Goal: Communication & Community: Answer question/provide support

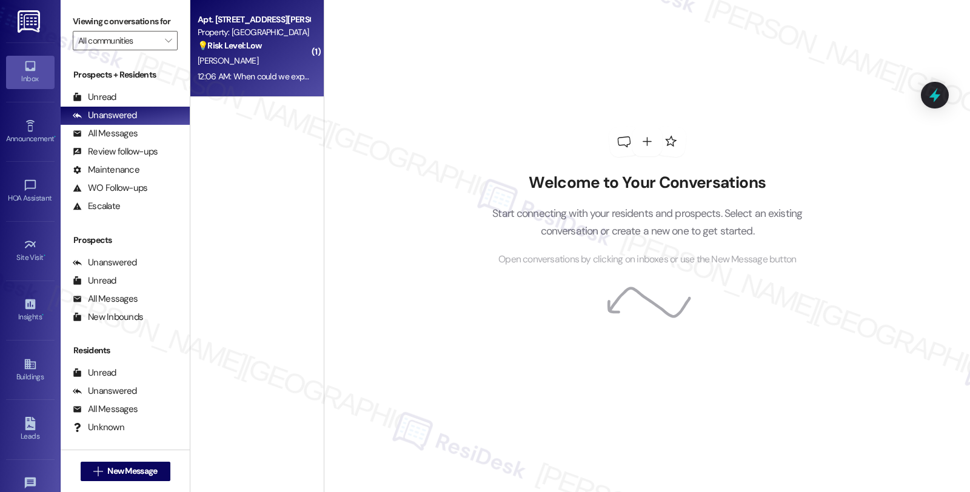
click at [264, 57] on div "[PERSON_NAME]" at bounding box center [253, 60] width 115 height 15
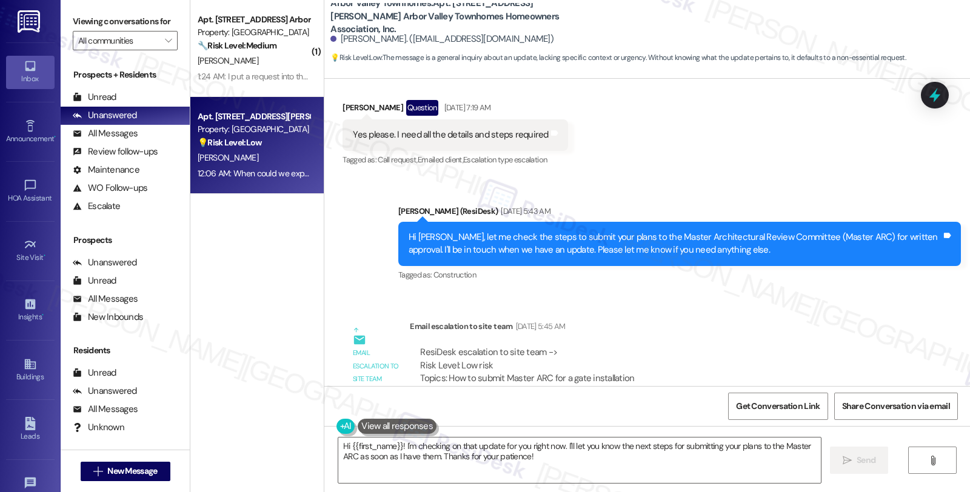
scroll to position [1314, 0]
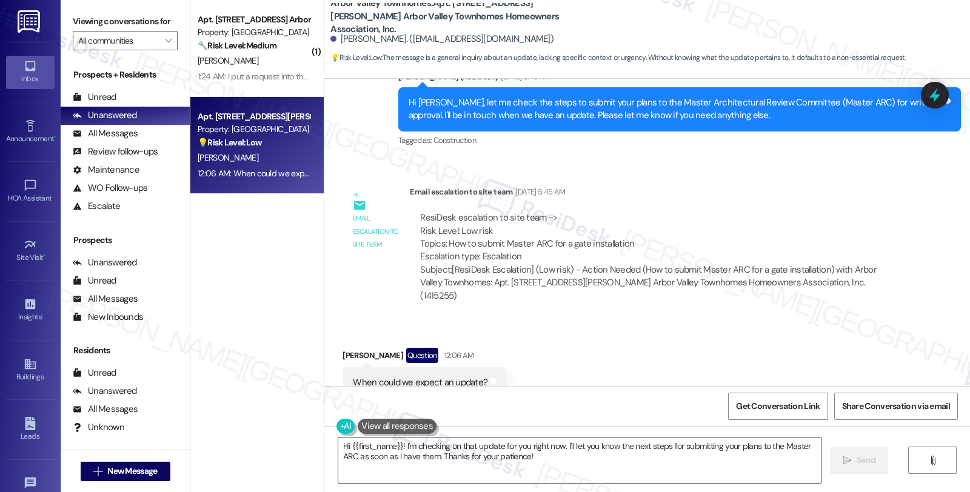
click at [396, 446] on textarea "Hi {{first_name}}! I'm checking on that update for you right now. I'll let you …" at bounding box center [579, 460] width 483 height 45
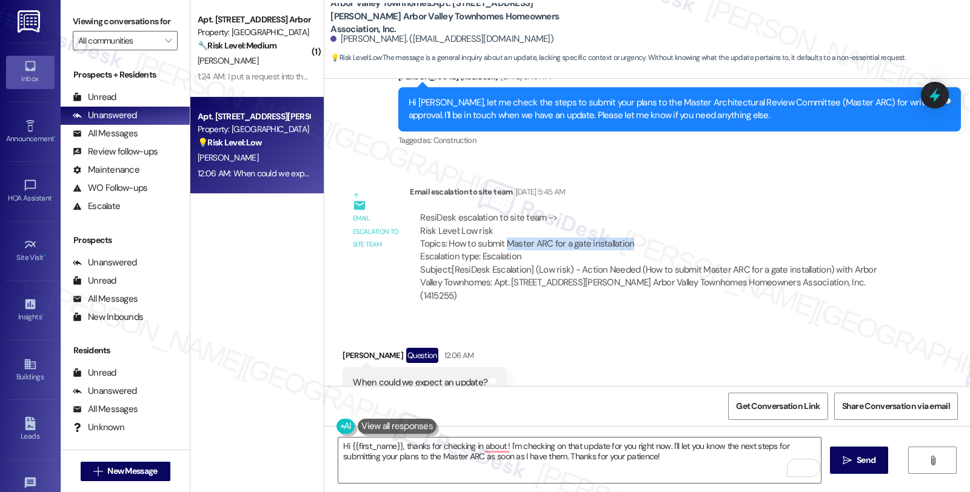
drag, startPoint x: 499, startPoint y: 216, endPoint x: 626, endPoint y: 216, distance: 127.3
click at [626, 216] on div "ResiDesk escalation to site team -> Risk Level: Low risk Topics: How to submit …" at bounding box center [657, 238] width 475 height 52
copy div "Master ARC for a gate installation"
click at [498, 444] on textarea "Hi {{first_name}}, thanks for checking in about ! I'm checking on that update f…" at bounding box center [579, 460] width 483 height 45
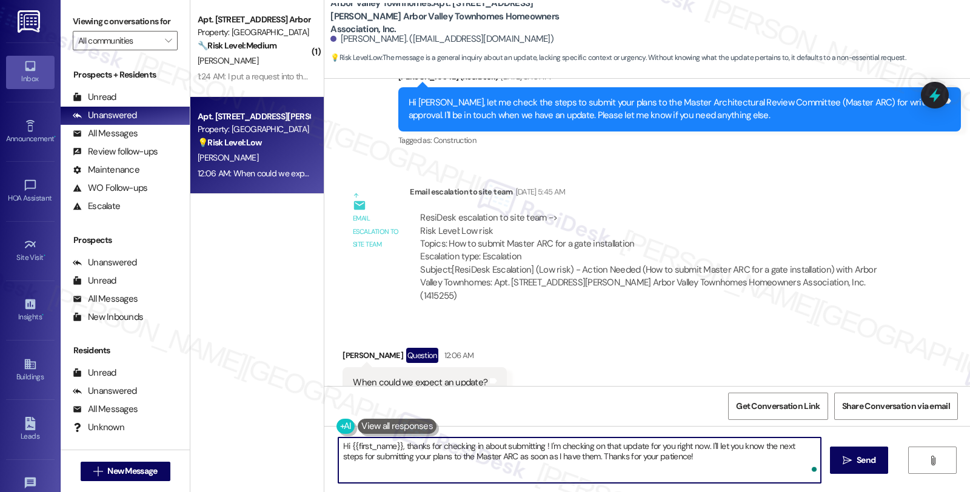
paste textarea "Master ARC for a gate installation"
drag, startPoint x: 475, startPoint y: 460, endPoint x: 322, endPoint y: 460, distance: 152.8
click at [324, 460] on div "Hi {{first_name}}, thanks for checking in about submitting Master ARC for a gat…" at bounding box center [647, 471] width 646 height 91
click at [479, 461] on textarea "Hi {{first_name}}, thanks for checking in about submitting Master ARC for a gat…" at bounding box center [579, 460] width 483 height 45
type textarea "Hi {{first_name}}, thanks for checking in about submitting Master ARC for a gat…"
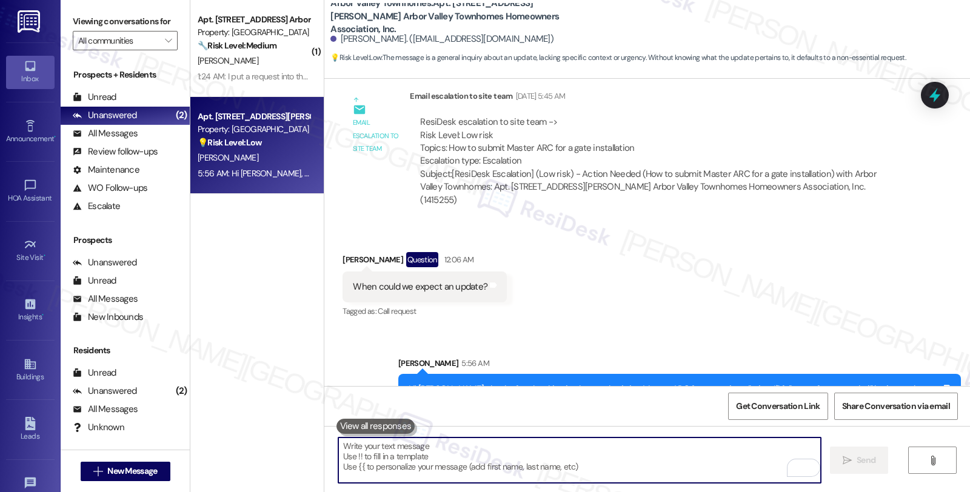
scroll to position [1413, 0]
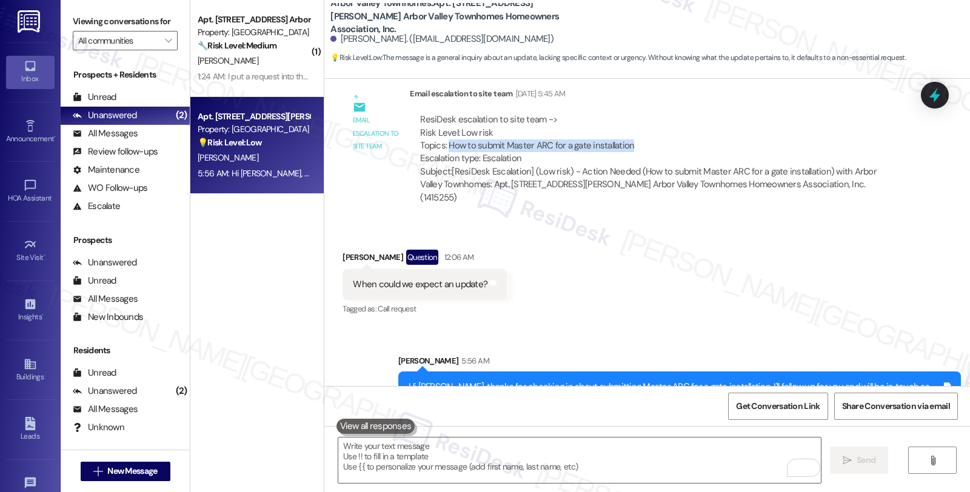
drag, startPoint x: 440, startPoint y: 118, endPoint x: 696, endPoint y: 119, distance: 255.9
click at [696, 119] on div "ResiDesk escalation to site team -> Risk Level: Low risk Topics: How to submit …" at bounding box center [657, 139] width 475 height 52
copy div "How to submit Master ARC for a gate installation"
click at [929, 83] on div at bounding box center [935, 95] width 36 height 35
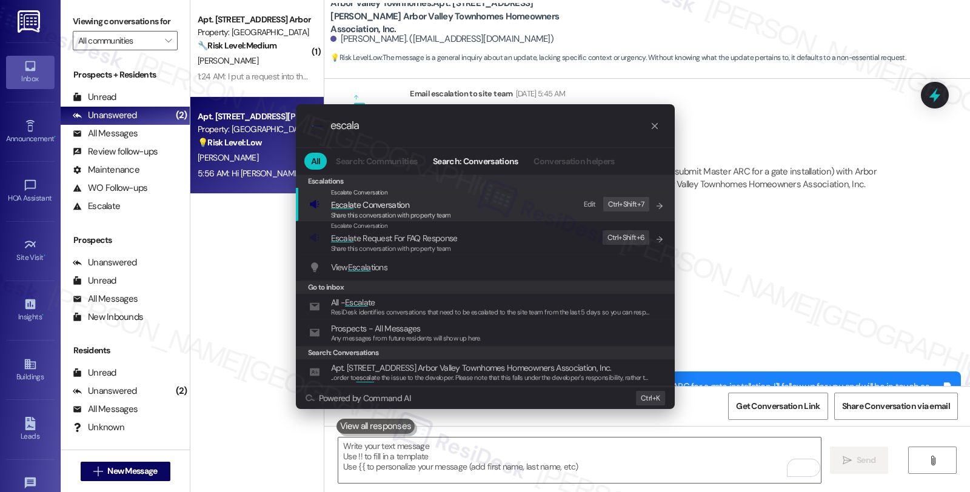
type input "escala"
click at [391, 212] on span "Share this conversation with property team" at bounding box center [391, 215] width 120 height 8
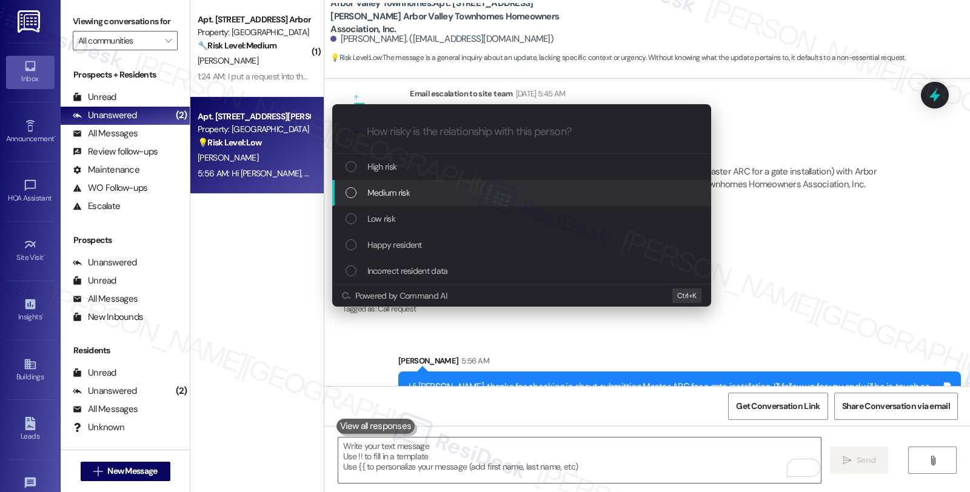
click at [391, 196] on span "Medium risk" at bounding box center [388, 192] width 42 height 13
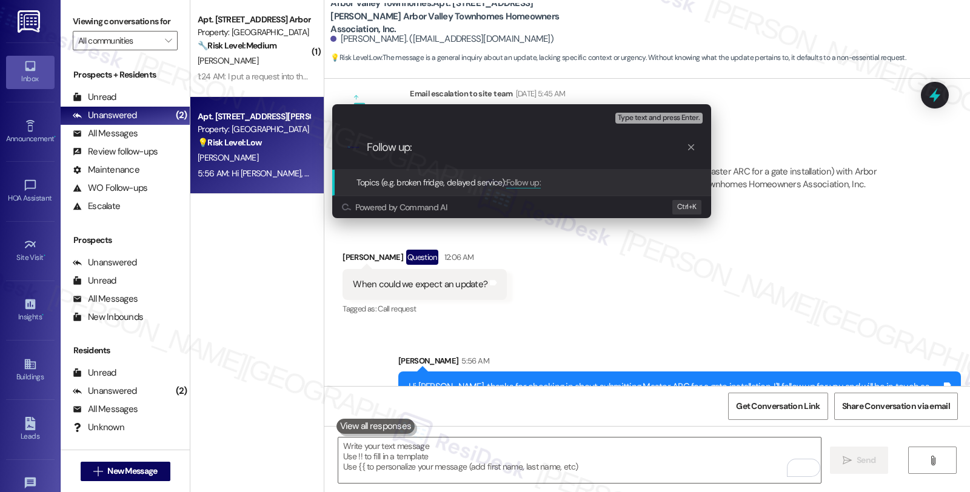
paste input "How to submit Master ARC for a gate installation"
type input "Follow up: How to submit Master ARC for a gate installation"
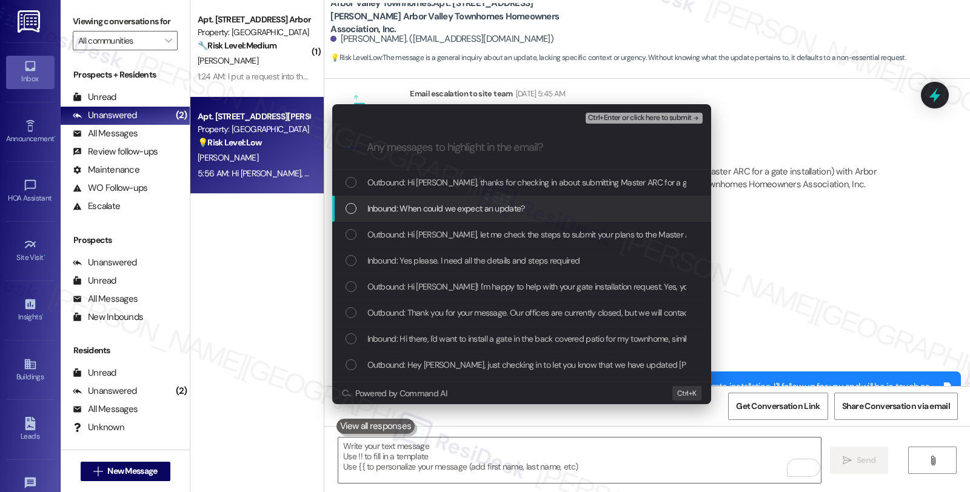
click at [394, 210] on span "Inbound: When could we expect an update?" at bounding box center [446, 208] width 158 height 13
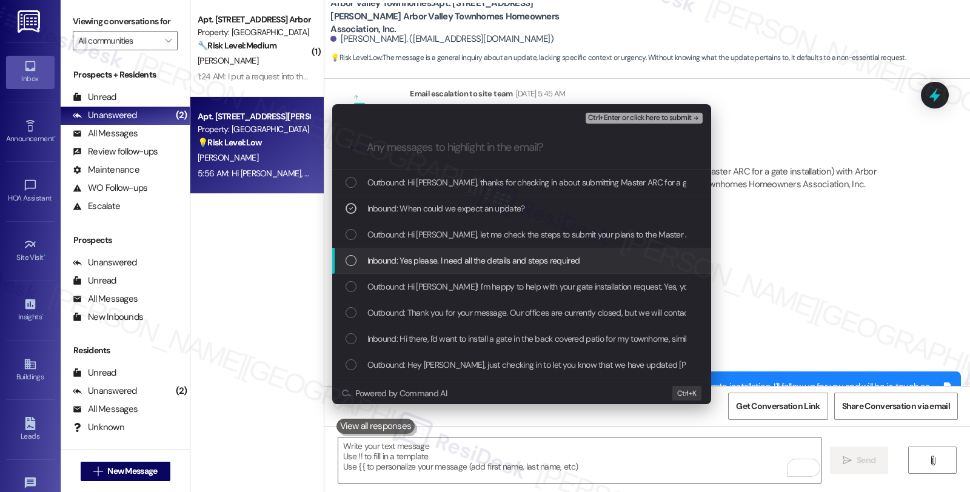
click at [399, 255] on span "Inbound: Yes please. I need all the details and steps required" at bounding box center [473, 260] width 213 height 13
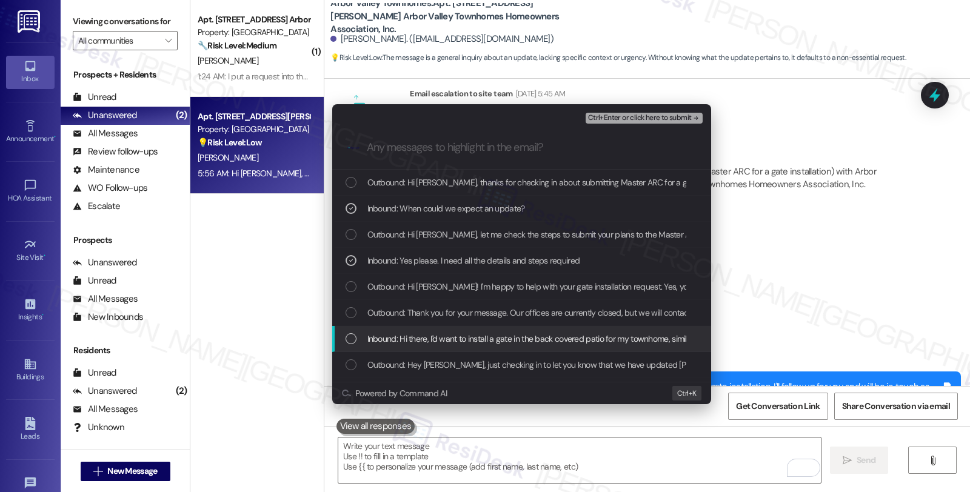
click at [407, 332] on span "Inbound: Hi there, I'd want to install a gate in the back covered patio for my …" at bounding box center [705, 338] width 676 height 13
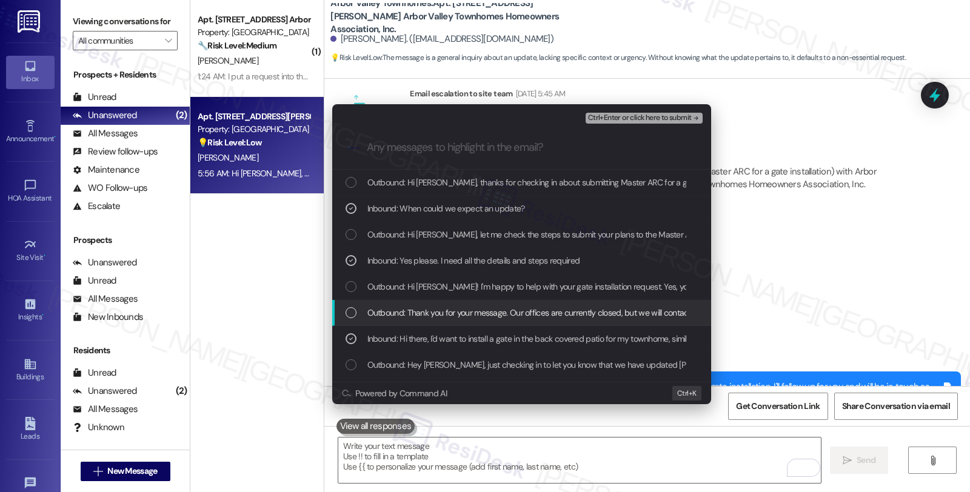
scroll to position [49, 0]
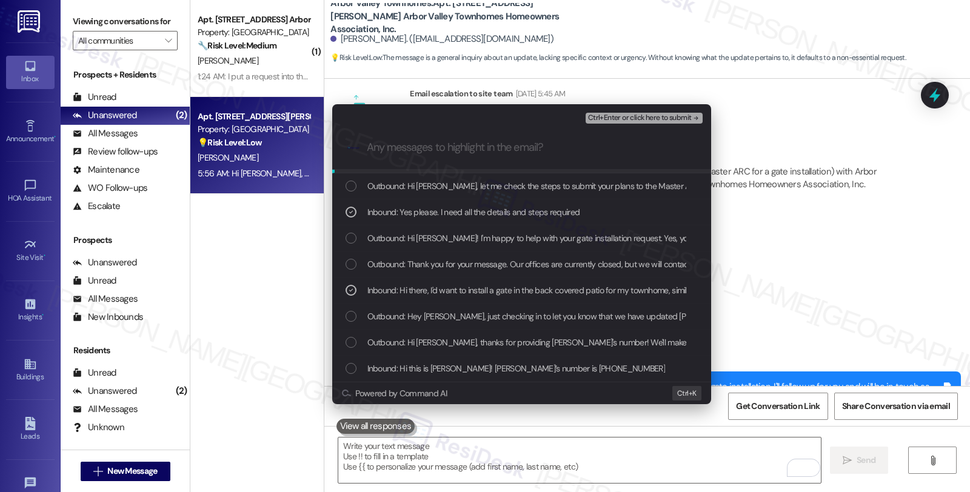
click at [604, 118] on span "Ctrl+Enter or click here to submit" at bounding box center [640, 118] width 104 height 8
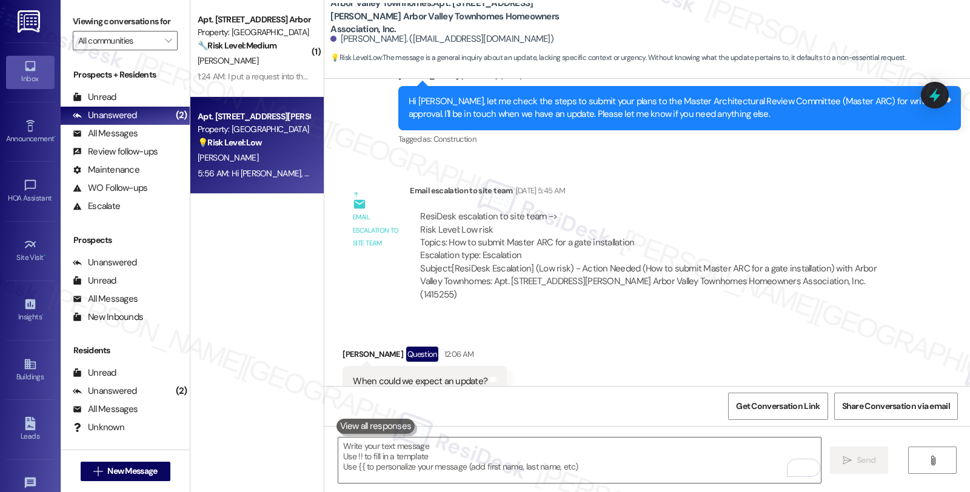
scroll to position [1314, 0]
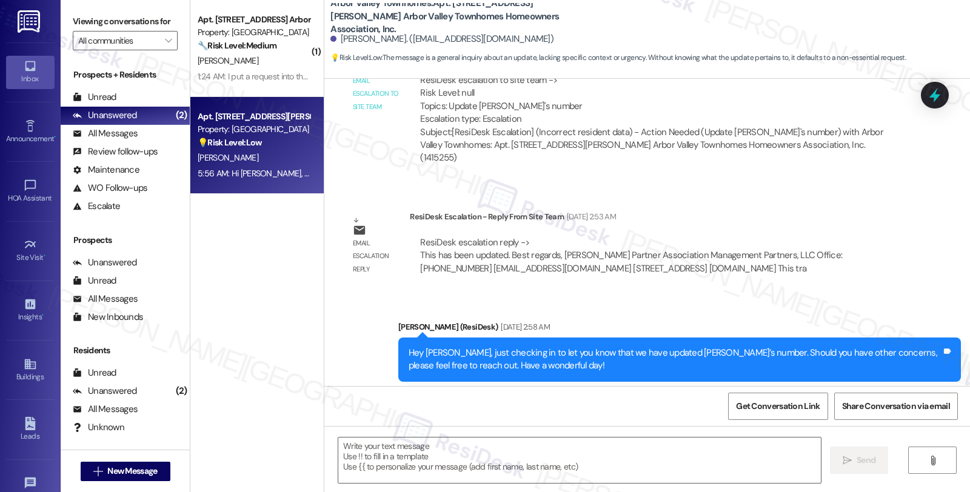
type textarea "Fetching suggested responses. Please feel free to read through the conversation…"
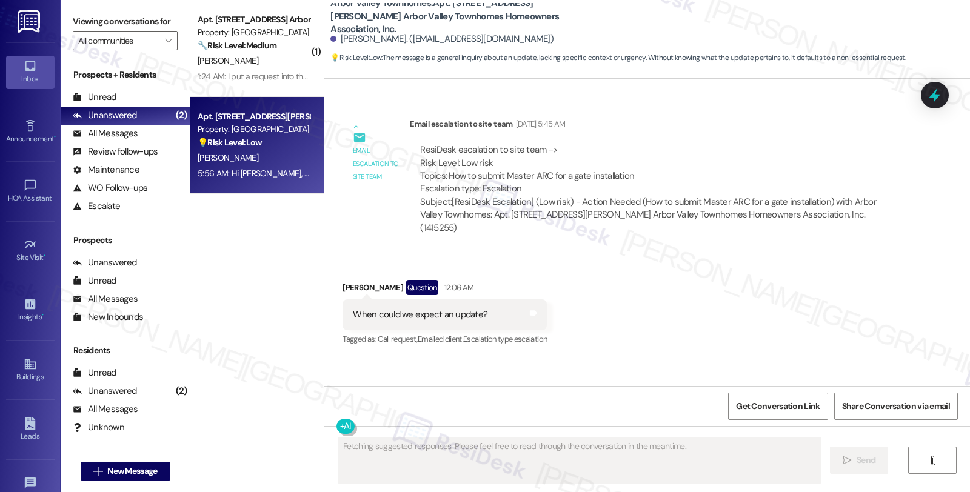
scroll to position [1430, 0]
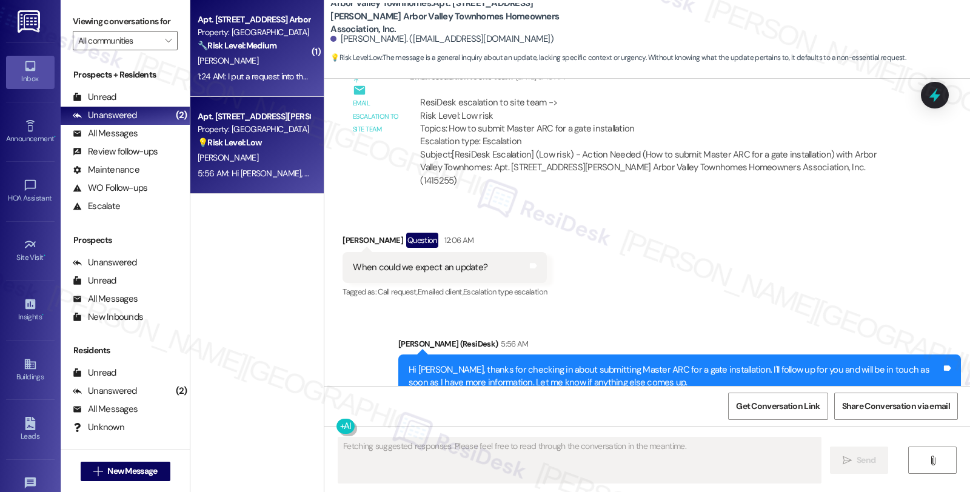
click at [262, 49] on strong "🔧 Risk Level: Medium" at bounding box center [237, 45] width 79 height 11
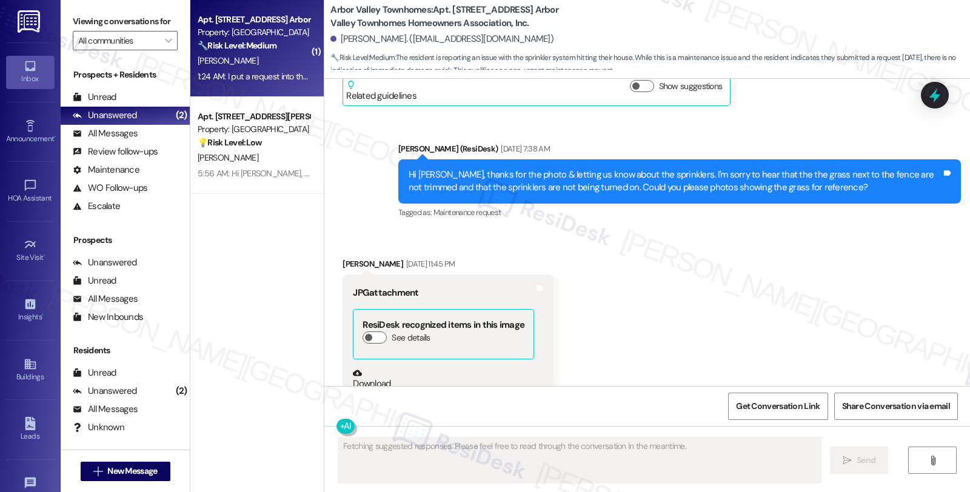
scroll to position [3335, 0]
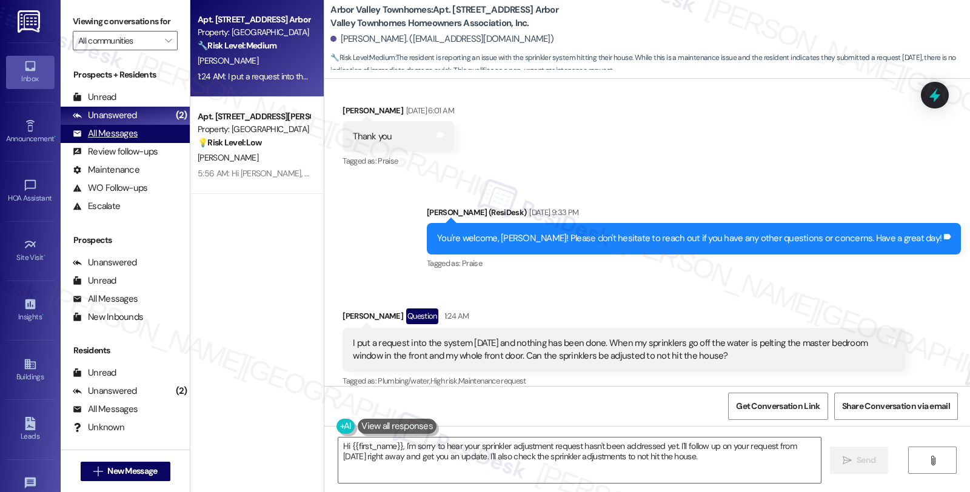
click at [138, 143] on div "All Messages (undefined)" at bounding box center [125, 134] width 129 height 18
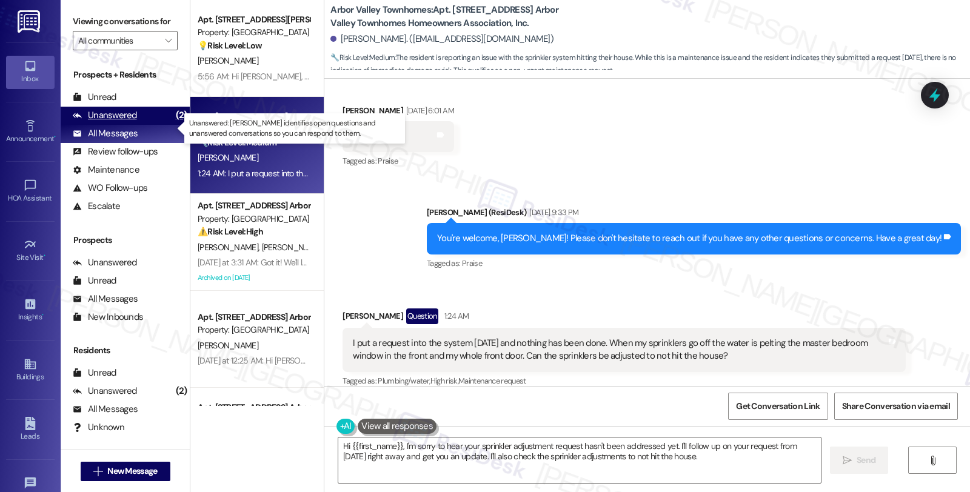
click at [133, 122] on div "Unanswered" at bounding box center [105, 115] width 64 height 13
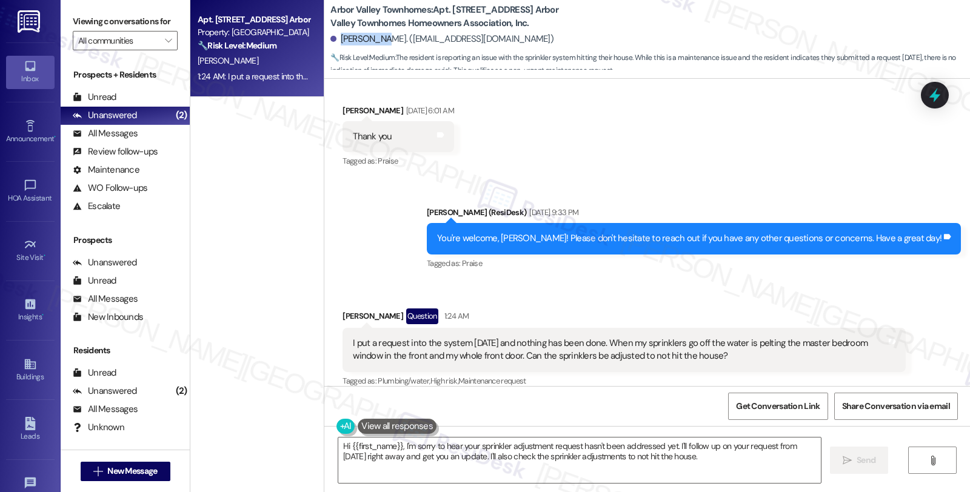
drag, startPoint x: 331, startPoint y: 40, endPoint x: 380, endPoint y: 43, distance: 48.6
click at [380, 43] on div "[PERSON_NAME]. ([EMAIL_ADDRESS][DOMAIN_NAME])" at bounding box center [441, 39] width 223 height 13
copy div "[PERSON_NAME]"
click at [451, 10] on b "Arbor Valley Townhomes: Apt. [STREET_ADDRESS] Arbor Valley Townhomes Homeowners…" at bounding box center [451, 17] width 243 height 26
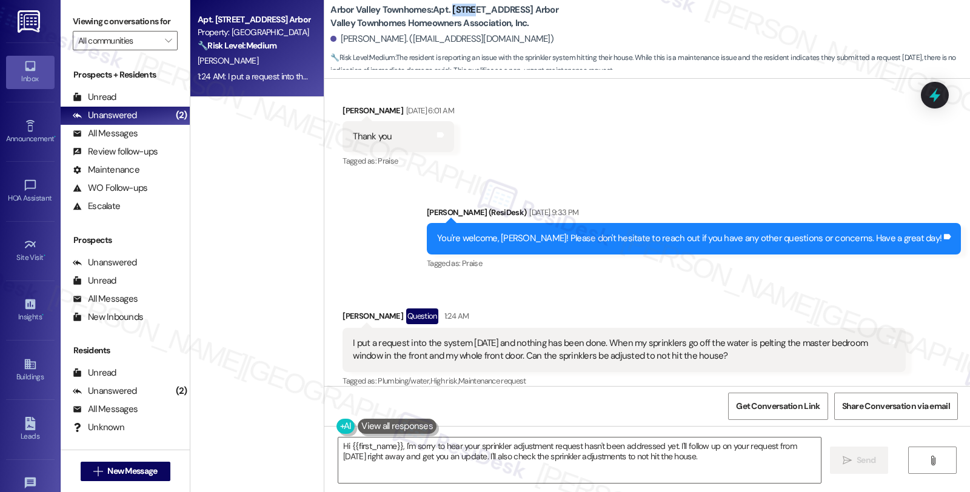
copy b "5335"
click at [373, 39] on div "[PERSON_NAME]. ([EMAIL_ADDRESS][DOMAIN_NAME])" at bounding box center [441, 39] width 223 height 13
copy div "[PERSON_NAME]"
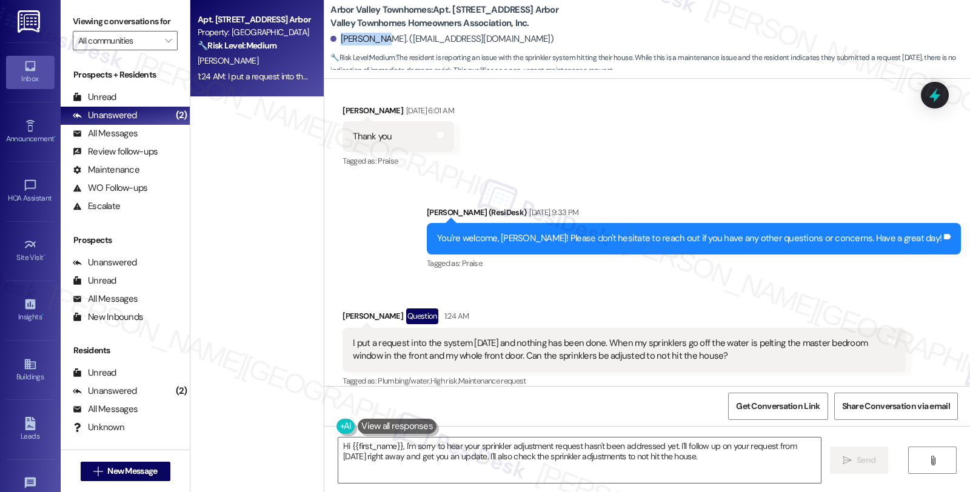
drag, startPoint x: 332, startPoint y: 39, endPoint x: 379, endPoint y: 39, distance: 47.3
click at [379, 39] on div "[PERSON_NAME]. ([EMAIL_ADDRESS][DOMAIN_NAME])" at bounding box center [441, 39] width 223 height 13
click at [771, 446] on textarea "Hi {{first_name}}, I'm sorry to hear your sprinkler adjustment request hasn't b…" at bounding box center [579, 460] width 483 height 45
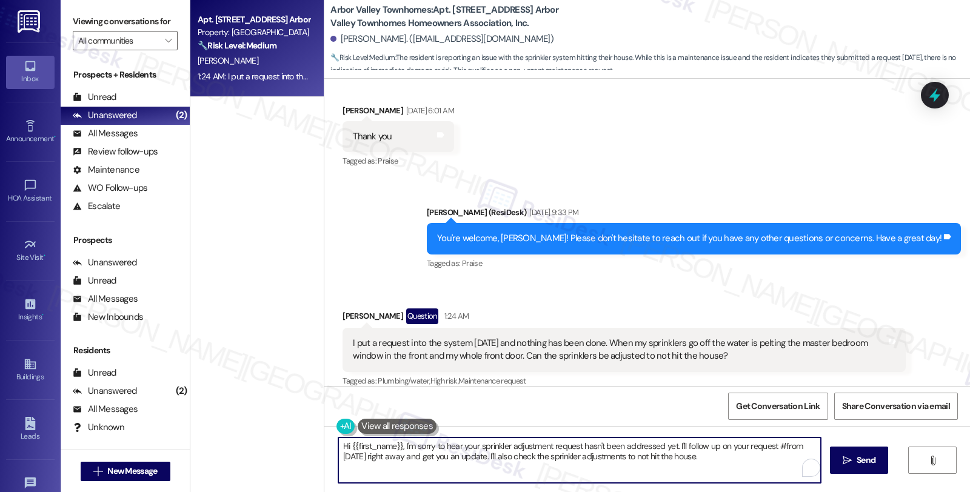
paste textarea "[PERSON_NAME]"
type textarea "Hi {{first_name}}, I'm sorry to hear your sprinkler adjustment request hasn't b…"
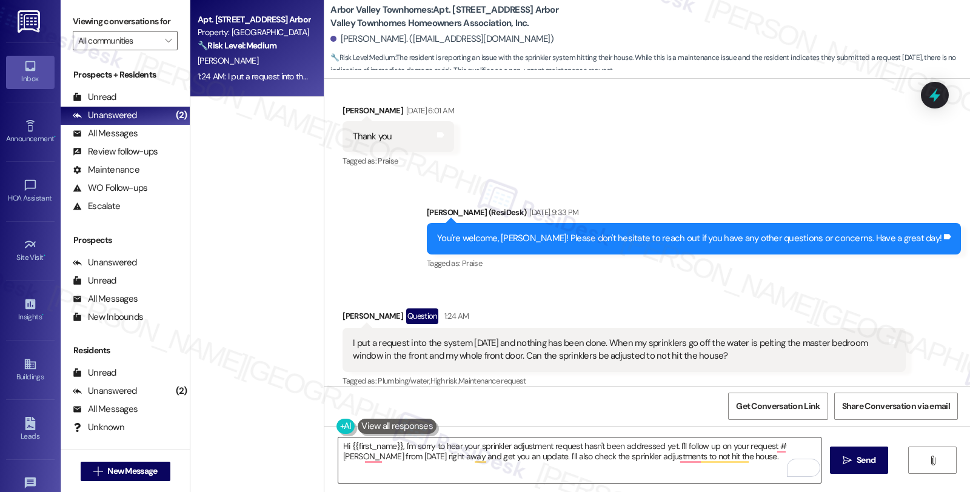
click at [789, 446] on textarea "Hi {{first_name}}, I'm sorry to hear your sprinkler adjustment request hasn't b…" at bounding box center [579, 460] width 483 height 45
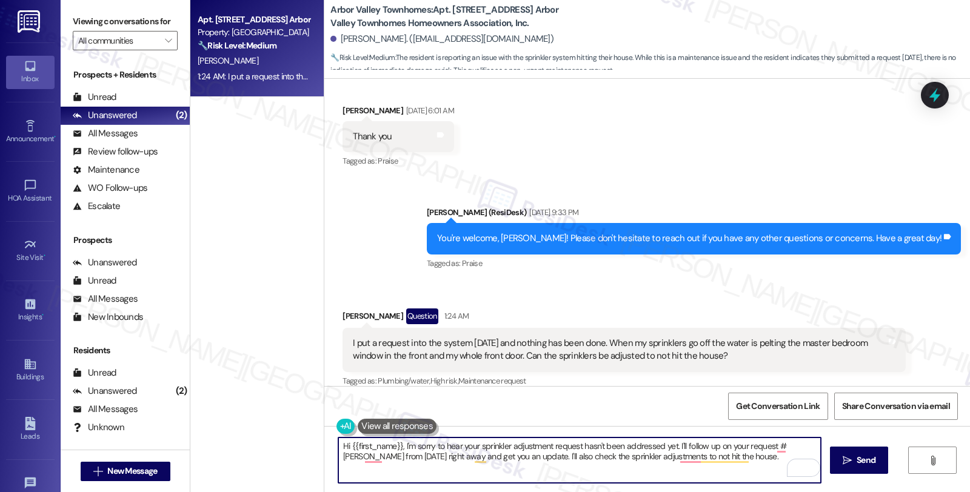
click at [789, 446] on textarea "Hi {{first_name}}, I'm sorry to hear your sprinkler adjustment request hasn't b…" at bounding box center [579, 460] width 483 height 45
paste textarea "#107-1"
click at [778, 445] on textarea "Hi {{first_name}}, I'm sorry to hear your sprinkler adjustment request hasn't b…" at bounding box center [579, 460] width 483 height 45
click at [341, 458] on textarea "Hi {{first_name}}, I'm sorry to hear your sprinkler adjustment request hasn't b…" at bounding box center [579, 460] width 483 height 45
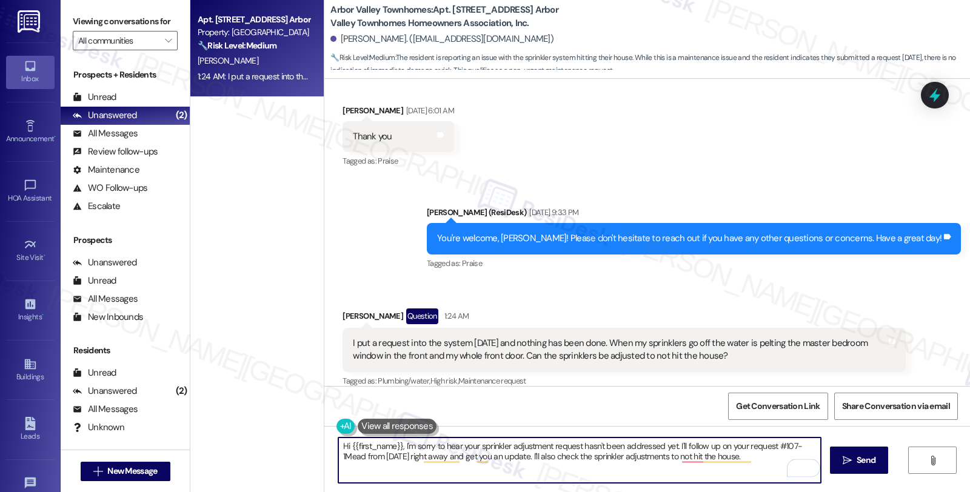
click at [341, 458] on textarea "Hi {{first_name}}, I'm sorry to hear your sprinkler adjustment request hasn't b…" at bounding box center [579, 460] width 483 height 45
drag, startPoint x: 356, startPoint y: 455, endPoint x: 337, endPoint y: 455, distance: 18.8
click at [338, 455] on textarea "Hi {{first_name}}, I'm sorry to hear your sprinkler adjustment request hasn't b…" at bounding box center [579, 460] width 483 height 45
drag, startPoint x: 370, startPoint y: 457, endPoint x: 714, endPoint y: 457, distance: 343.2
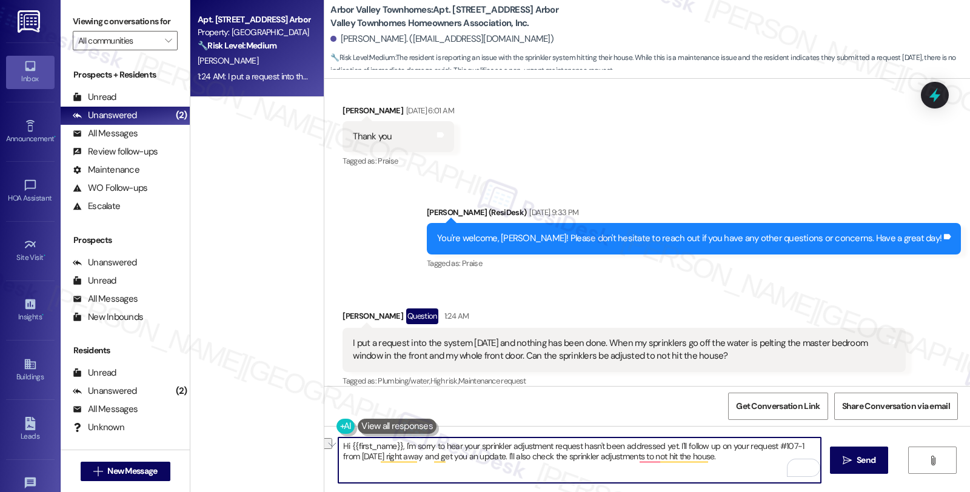
click at [714, 457] on textarea "Hi {{first_name}}, I'm sorry to hear your sprinkler adjustment request hasn't b…" at bounding box center [579, 460] width 483 height 45
click at [367, 463] on textarea "Hi {{first_name}}, I'm sorry to hear your sprinkler adjustment request hasn't b…" at bounding box center [579, 460] width 483 height 45
click at [420, 452] on textarea "Hi {{first_name}}, I'm sorry to hear your sprinkler adjustment request hasn't b…" at bounding box center [579, 460] width 483 height 45
click at [580, 461] on textarea "Hi {{first_name}}, I'm sorry to hear your sprinkler adjustment request hasn't b…" at bounding box center [579, 460] width 483 height 45
type textarea "Hi {{first_name}}, I'm sorry to hear your sprinkler adjustment request hasn't b…"
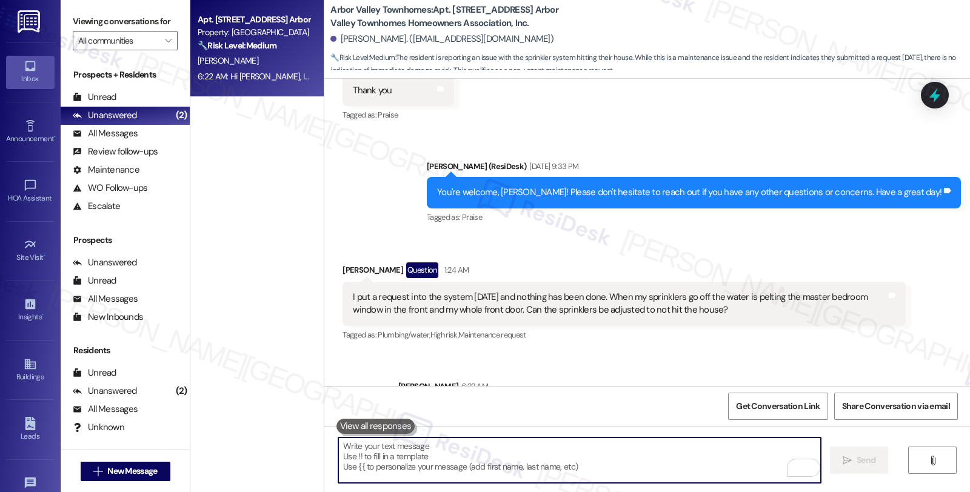
scroll to position [3432, 0]
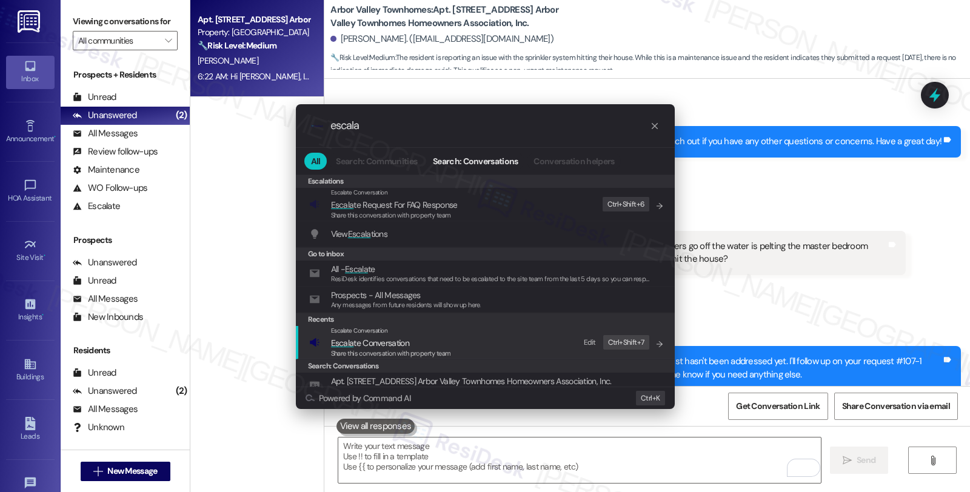
type input "escala"
click at [407, 343] on span "Escala te Conversation" at bounding box center [370, 343] width 78 height 11
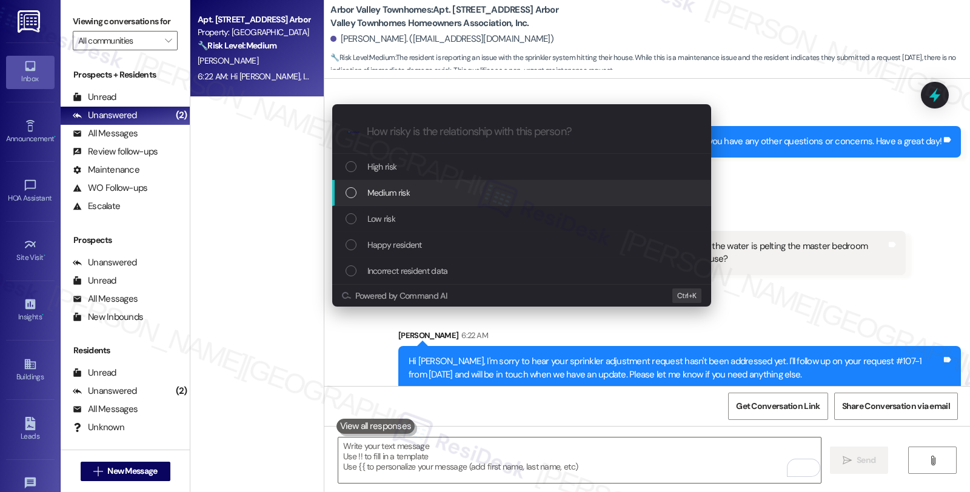
click at [409, 195] on span "Medium risk" at bounding box center [388, 192] width 42 height 13
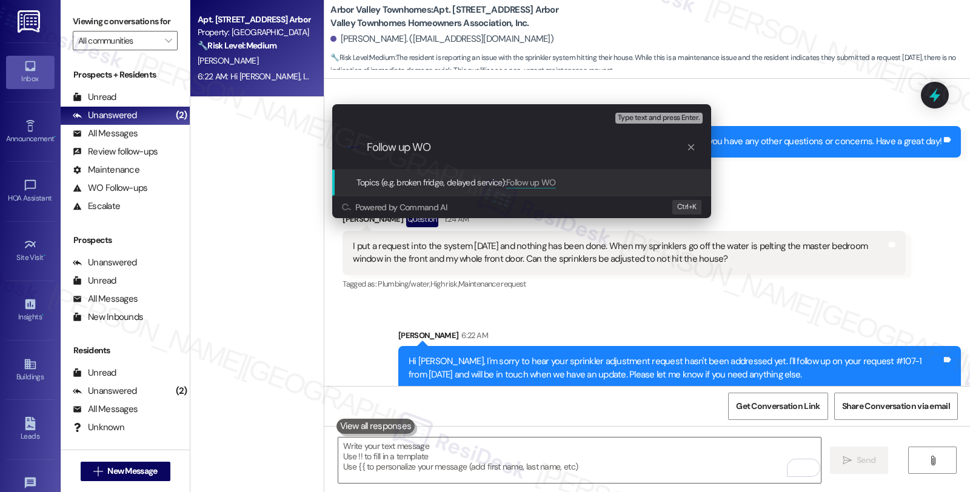
paste input "#107-1"
click at [492, 150] on input "Follow up WO #107-1 (spronklers)ad" at bounding box center [527, 147] width 320 height 13
click at [516, 147] on input "Follow up WO #107-1 (sprinklers)ad" at bounding box center [527, 147] width 320 height 13
click at [528, 148] on input "Follow up WO #107-1 (sprinklers) ad" at bounding box center [527, 147] width 320 height 13
click at [542, 148] on input "Follow up WO #107-1 (sprinklers) and" at bounding box center [527, 147] width 320 height 13
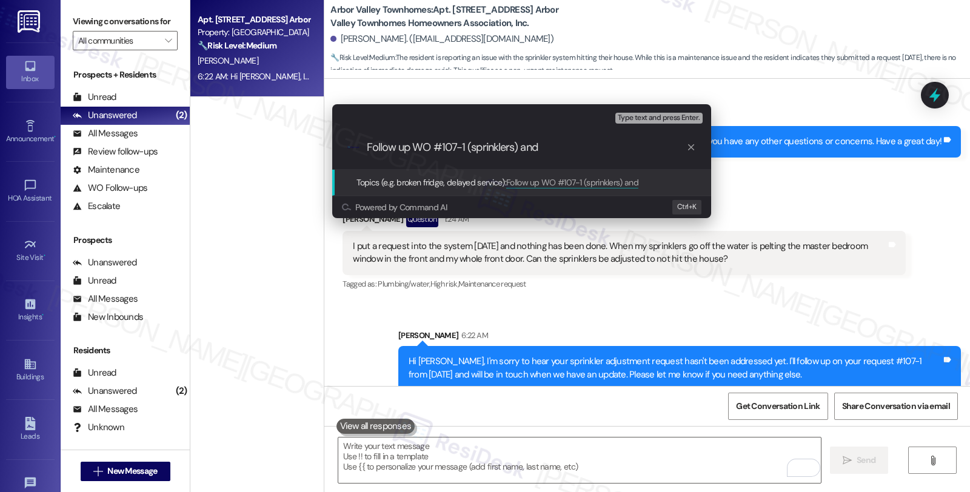
paste input "#106-1"
type input "Follow up WO #107-1 (sprinklers) and #106-1 (grass trimming)"
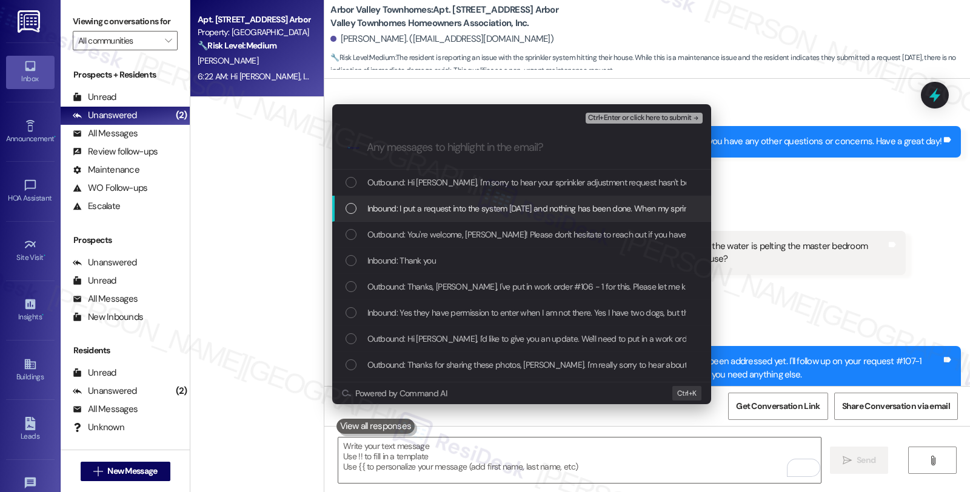
click at [455, 203] on span "Inbound: I put a request into the system [DATE] and nothing has been done. When…" at bounding box center [790, 208] width 846 height 13
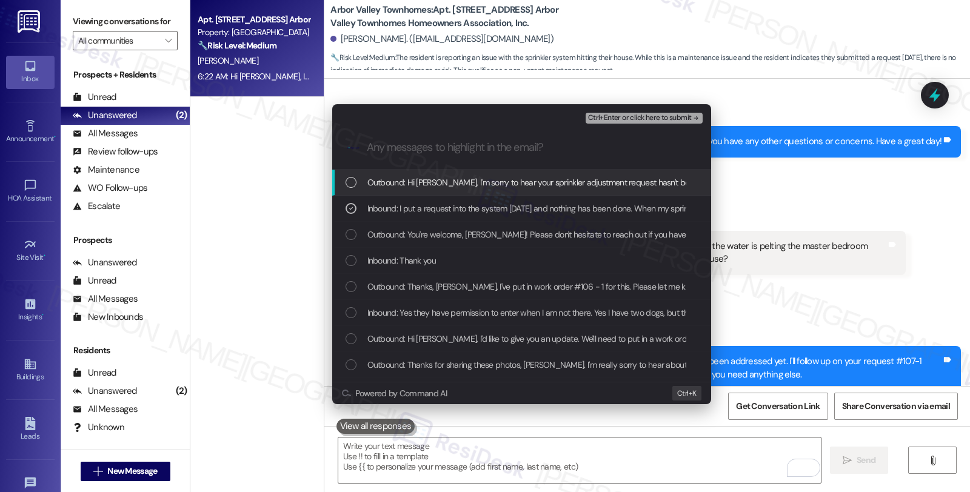
click at [620, 118] on span "Ctrl+Enter or click here to submit" at bounding box center [640, 118] width 104 height 8
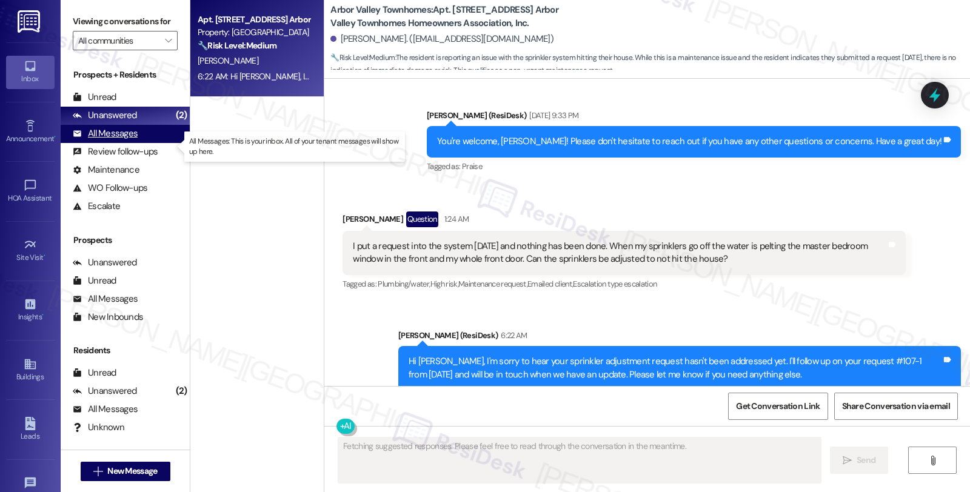
click at [107, 140] on div "All Messages" at bounding box center [105, 133] width 65 height 13
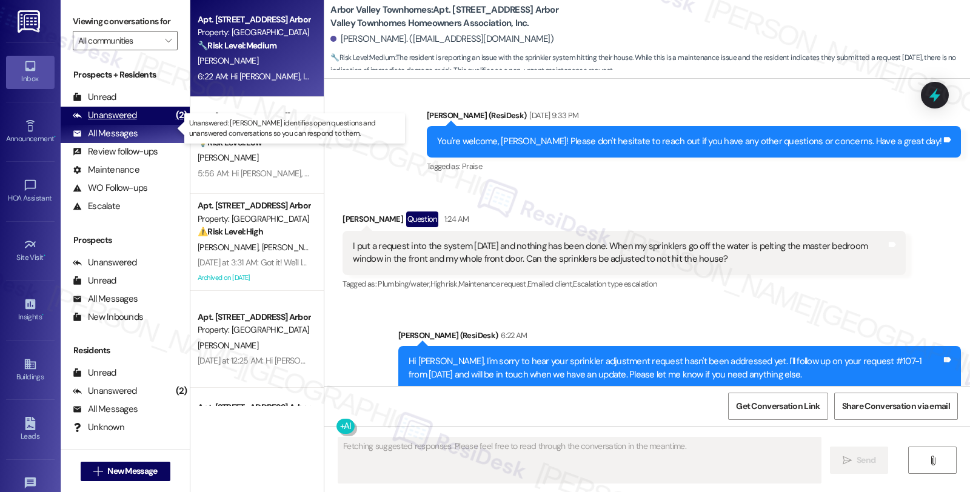
click at [110, 125] on div "Unanswered (2)" at bounding box center [125, 116] width 129 height 18
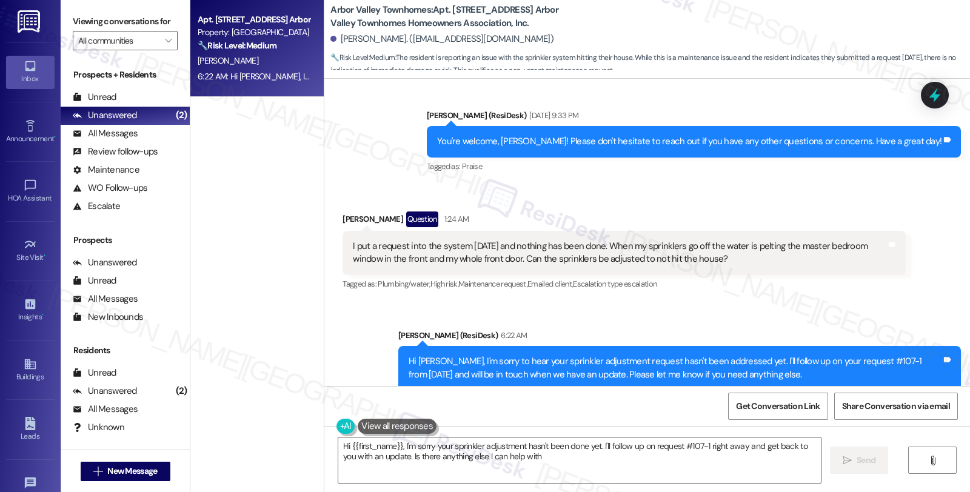
type textarea "Hi {{first_name}}, I'm sorry your sprinkler adjustment hasn't been done yet. I'…"
